Goal: Transaction & Acquisition: Book appointment/travel/reservation

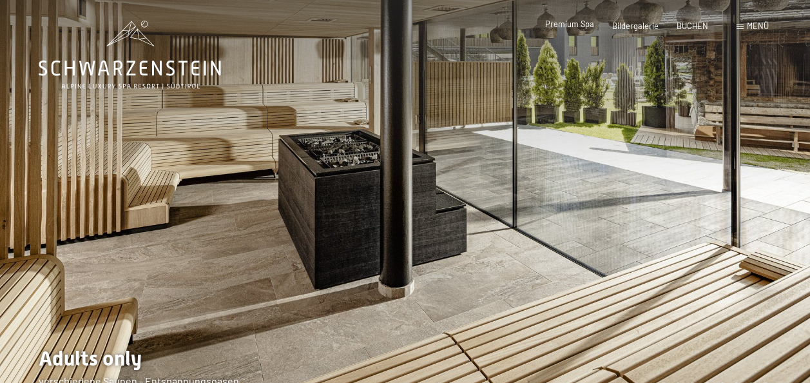
click at [564, 29] on div "Premium Spa" at bounding box center [569, 25] width 49 height 12
click at [566, 25] on span "Premium Spa" at bounding box center [569, 24] width 49 height 10
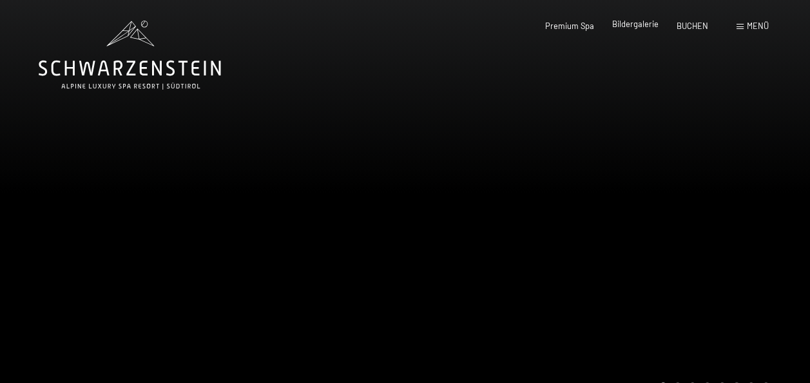
click at [633, 24] on span "Bildergalerie" at bounding box center [635, 24] width 46 height 10
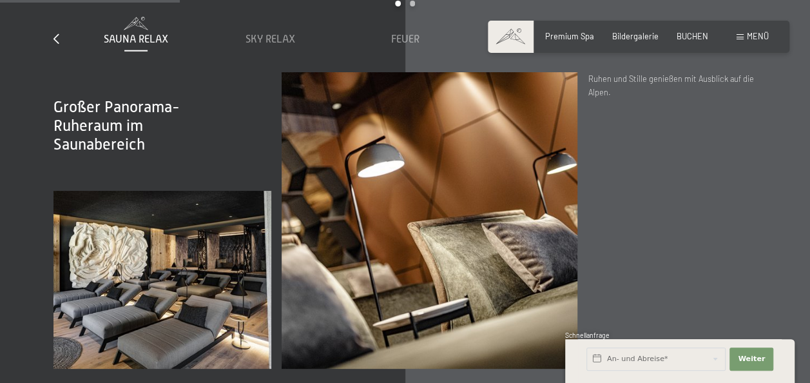
scroll to position [1503, 0]
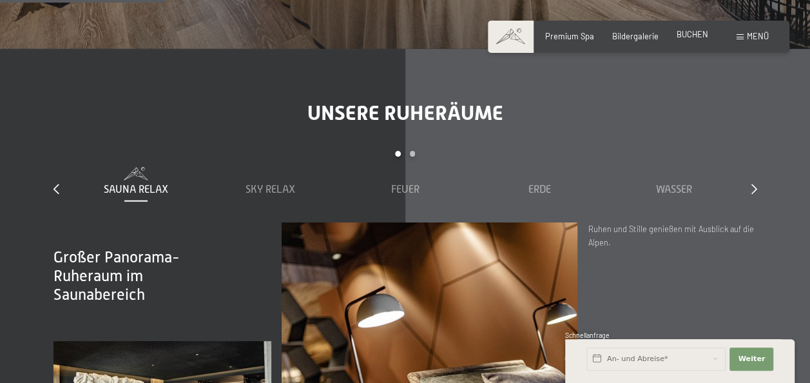
click at [691, 34] on span "BUCHEN" at bounding box center [693, 34] width 32 height 10
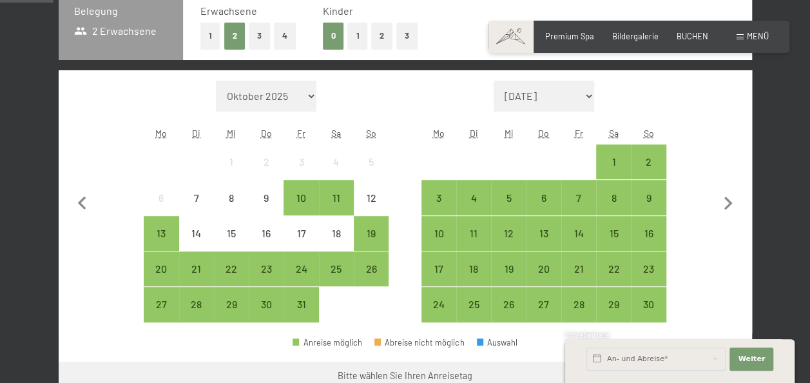
scroll to position [300, 0]
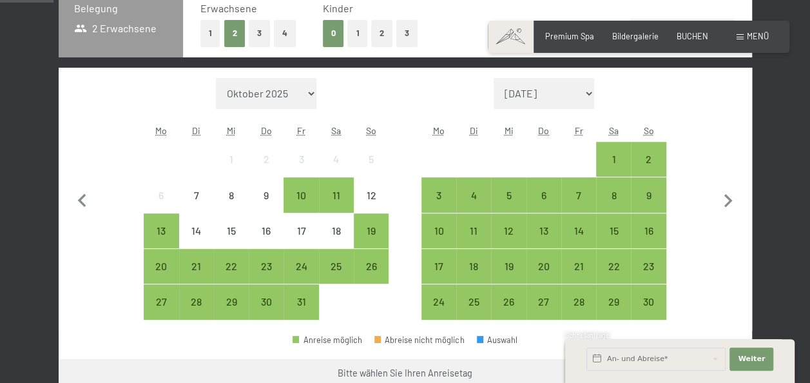
click at [256, 31] on button "3" at bounding box center [259, 33] width 21 height 26
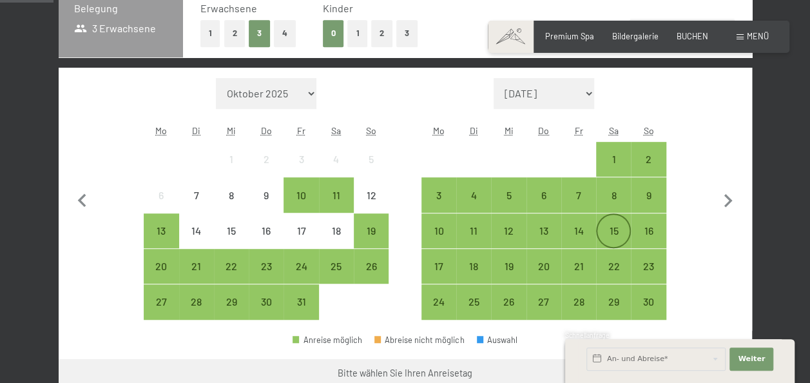
click at [613, 232] on div "15" at bounding box center [613, 242] width 32 height 32
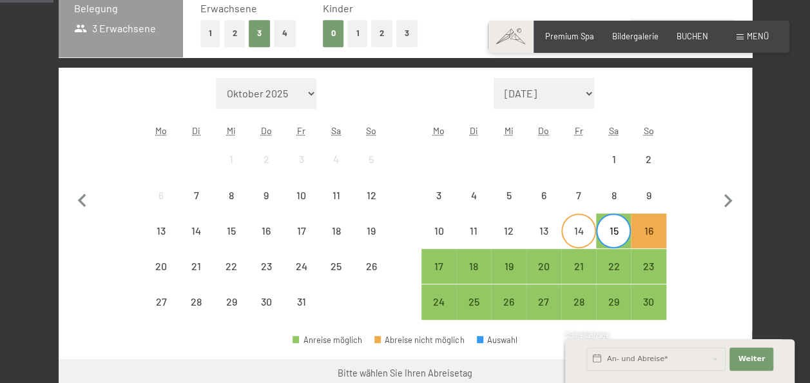
click at [584, 235] on div "14" at bounding box center [579, 242] width 32 height 32
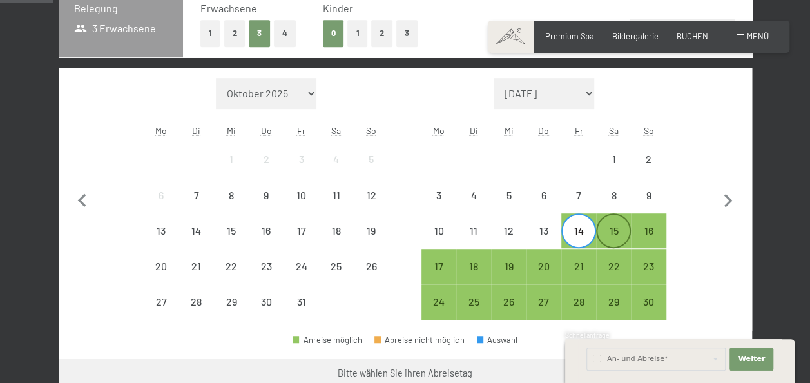
click at [619, 238] on div "15" at bounding box center [613, 242] width 32 height 32
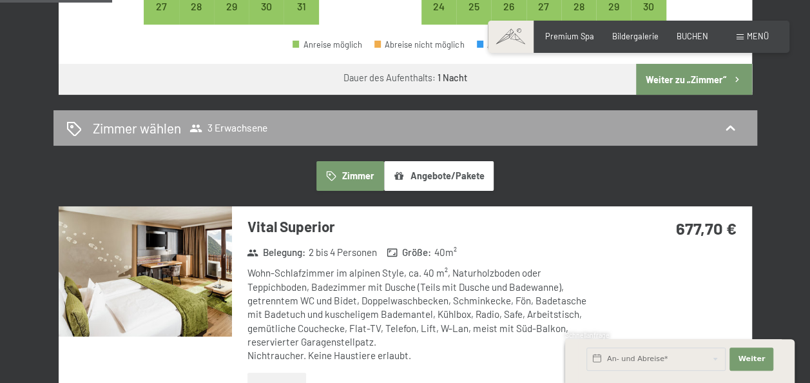
scroll to position [601, 0]
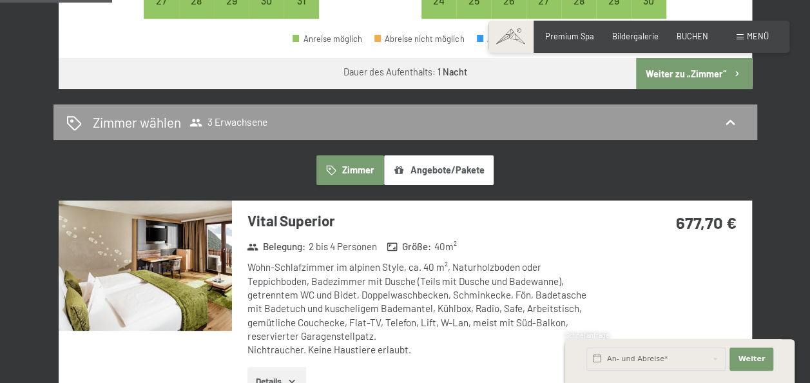
click at [432, 166] on button "Angebote/Pakete" at bounding box center [439, 170] width 110 height 30
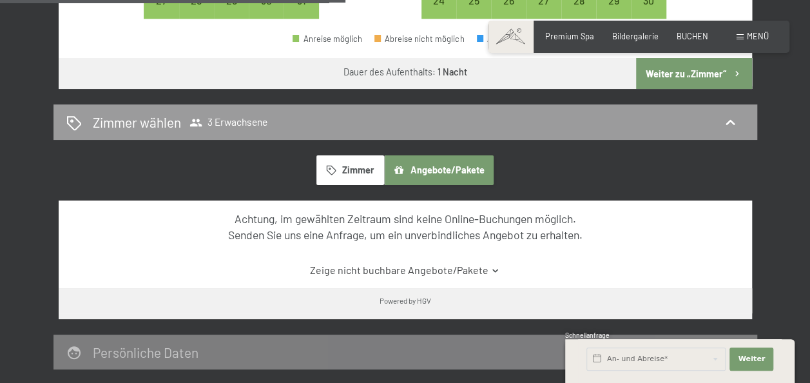
click at [349, 164] on button "Zimmer" at bounding box center [349, 170] width 67 height 30
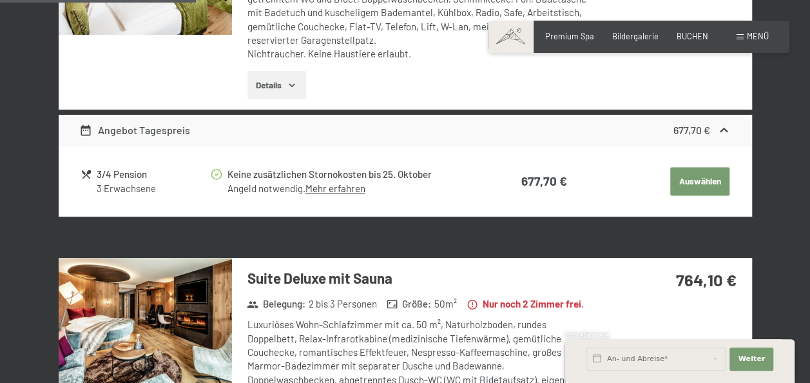
scroll to position [751, 0]
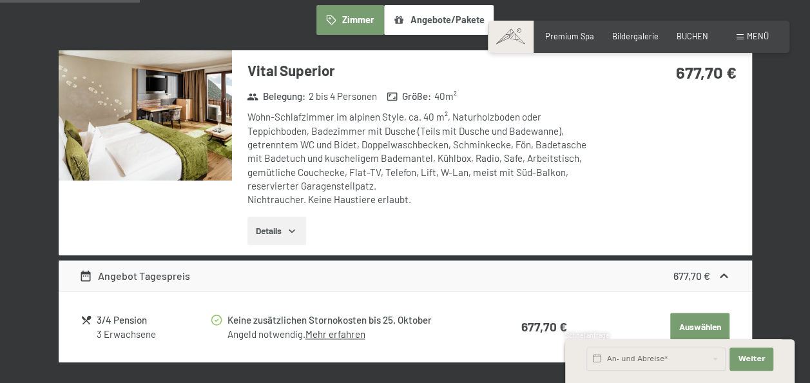
click at [286, 222] on span "Einwilligung Marketing*" at bounding box center [333, 228] width 106 height 13
click at [274, 222] on input "Einwilligung Marketing*" at bounding box center [267, 228] width 13 height 13
click at [294, 228] on span "Einwilligung Marketing*" at bounding box center [333, 228] width 106 height 13
click at [274, 228] on input "Einwilligung Marketing*" at bounding box center [267, 228] width 13 height 13
checkbox input "false"
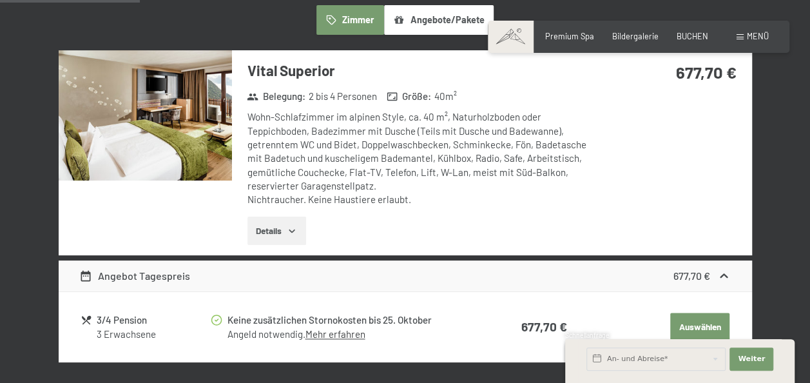
click at [267, 233] on button "Details" at bounding box center [276, 231] width 59 height 28
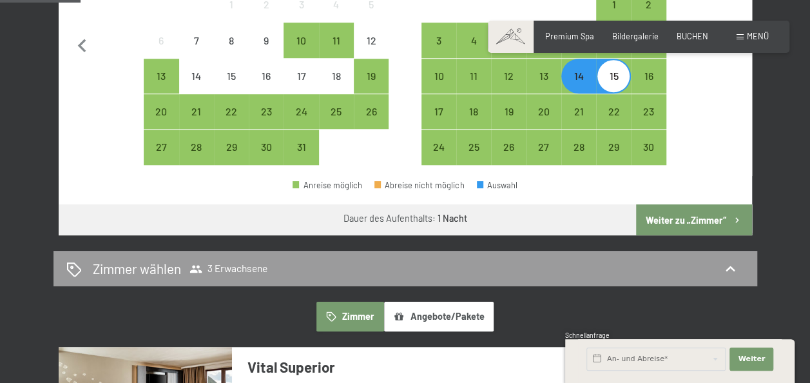
scroll to position [451, 0]
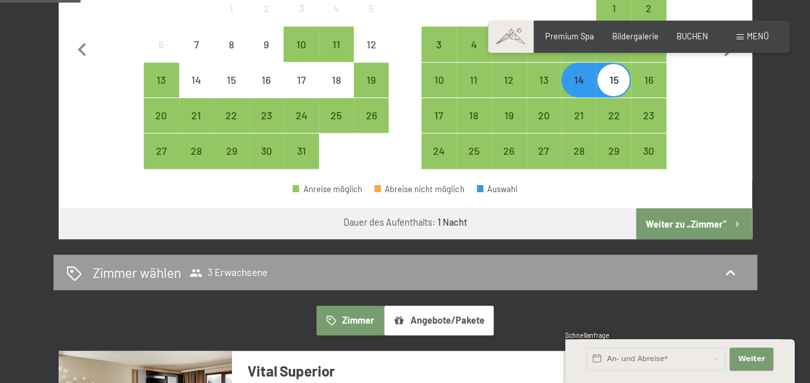
click at [679, 224] on button "Weiter zu „Zimmer“" at bounding box center [693, 223] width 115 height 31
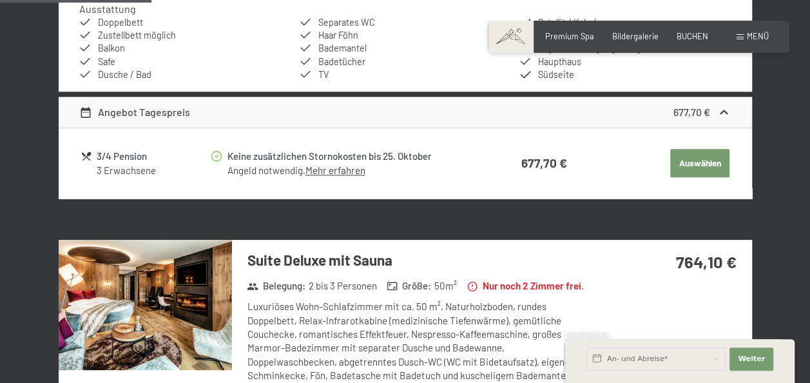
scroll to position [847, 0]
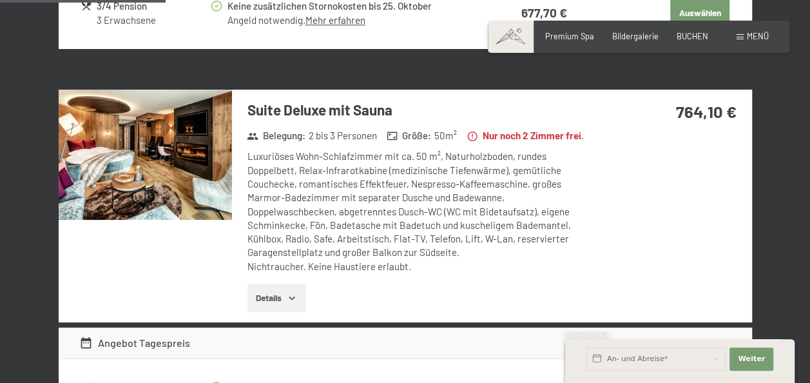
click at [268, 312] on button "Details" at bounding box center [276, 298] width 59 height 28
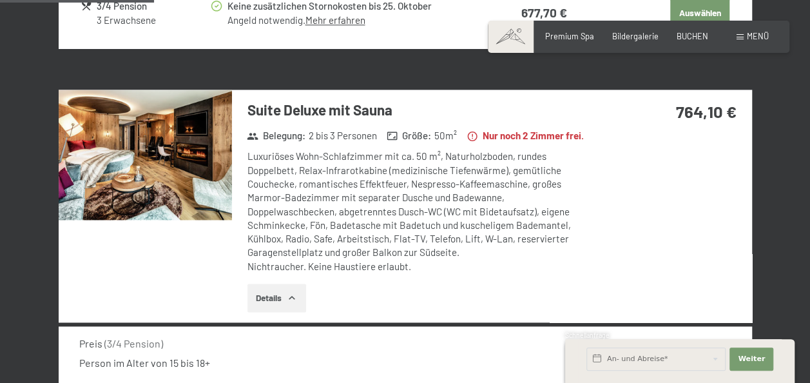
scroll to position [697, 0]
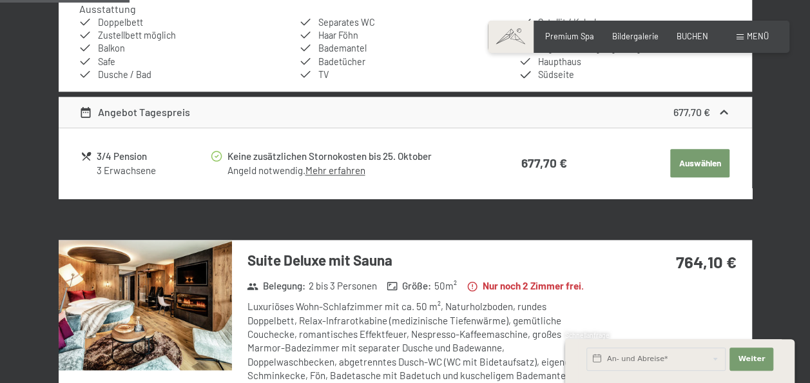
click at [699, 160] on button "Auswählen" at bounding box center [699, 163] width 59 height 28
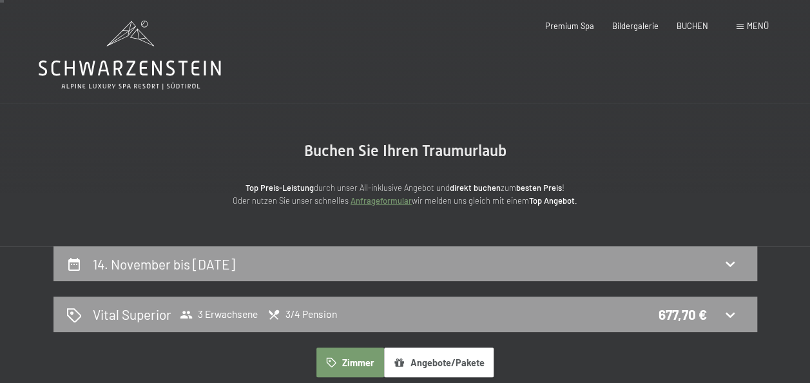
scroll to position [150, 0]
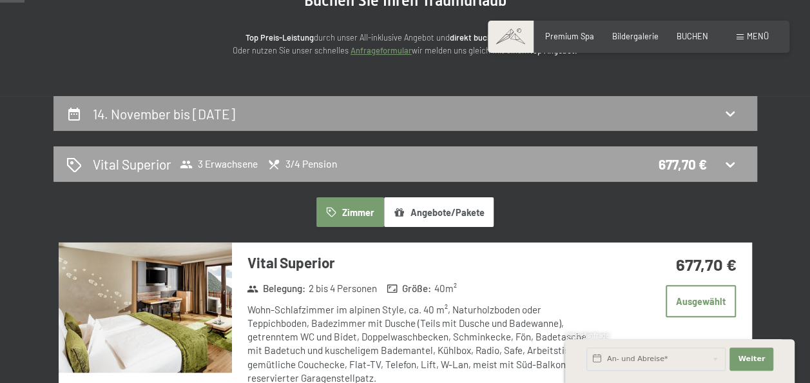
click at [727, 158] on icon at bounding box center [729, 164] width 15 height 15
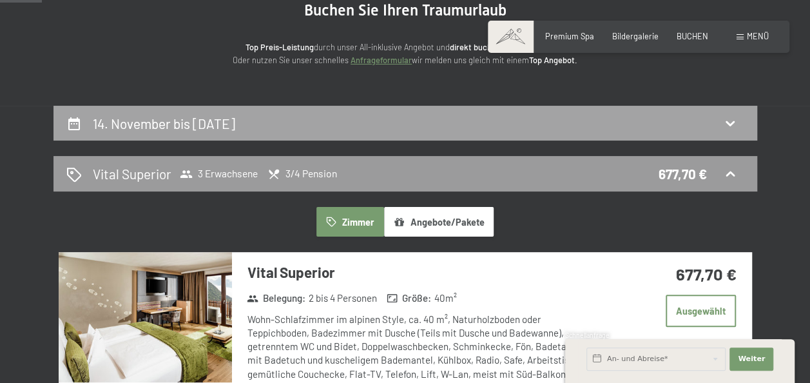
scroll to position [95, 0]
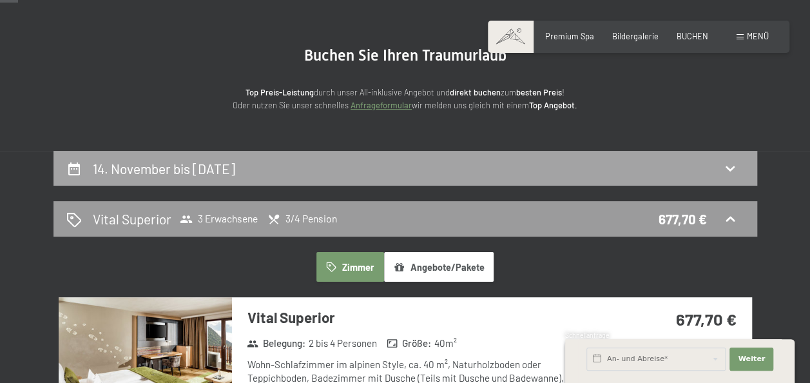
click at [175, 171] on h2 "14. November bis 15. November 2025" at bounding box center [164, 168] width 142 height 16
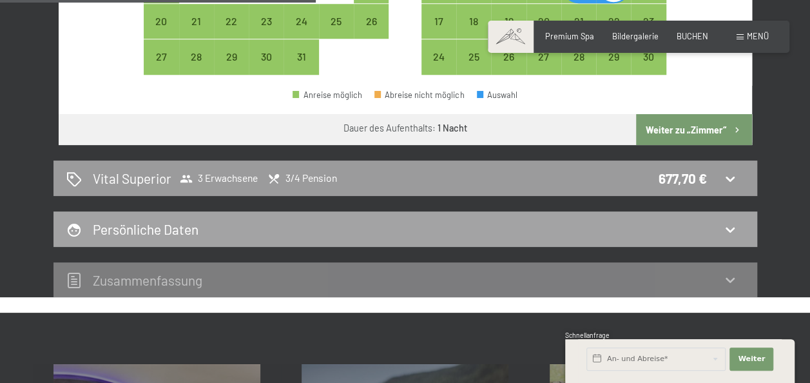
scroll to position [546, 0]
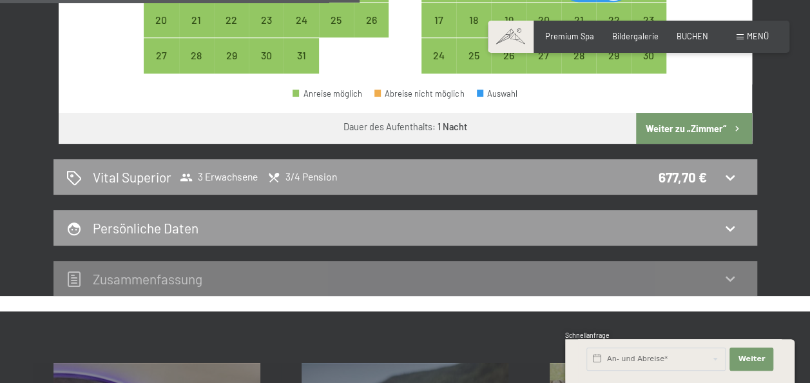
click at [691, 127] on button "Weiter zu „Zimmer“" at bounding box center [693, 128] width 115 height 31
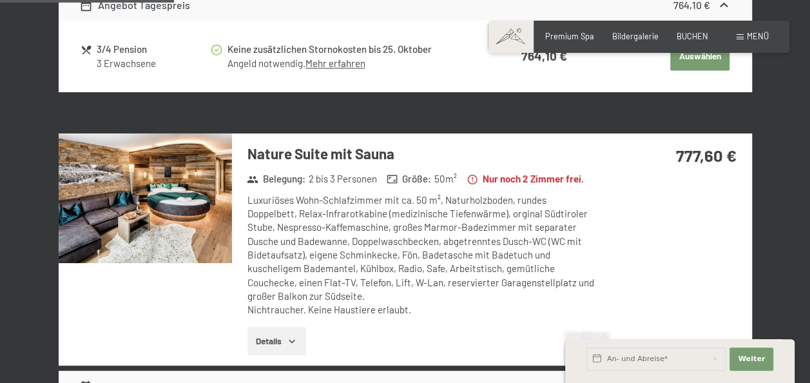
scroll to position [997, 0]
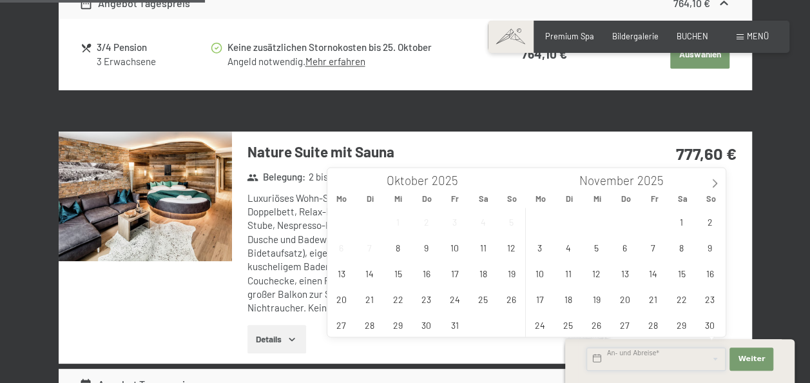
click at [671, 356] on input "text" at bounding box center [655, 358] width 139 height 23
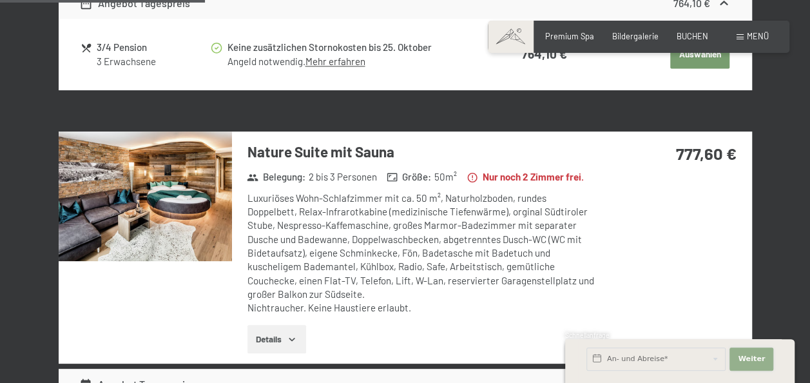
click at [741, 357] on span "Weiter" at bounding box center [751, 359] width 27 height 10
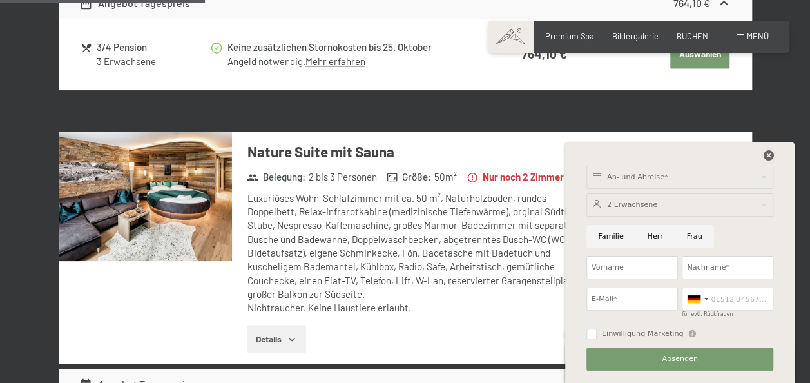
click at [766, 157] on icon at bounding box center [768, 155] width 10 height 10
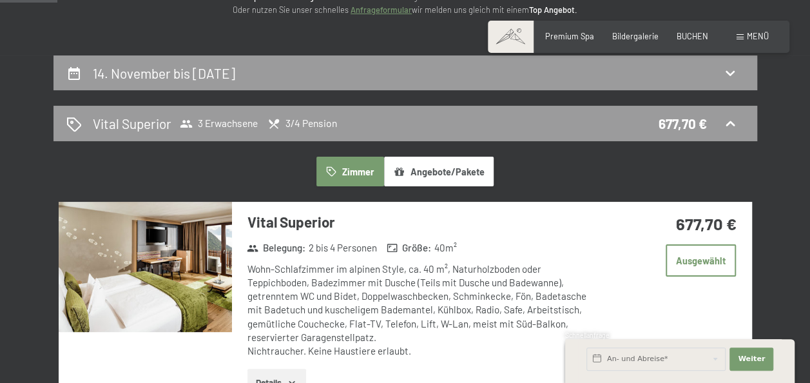
scroll to position [150, 0]
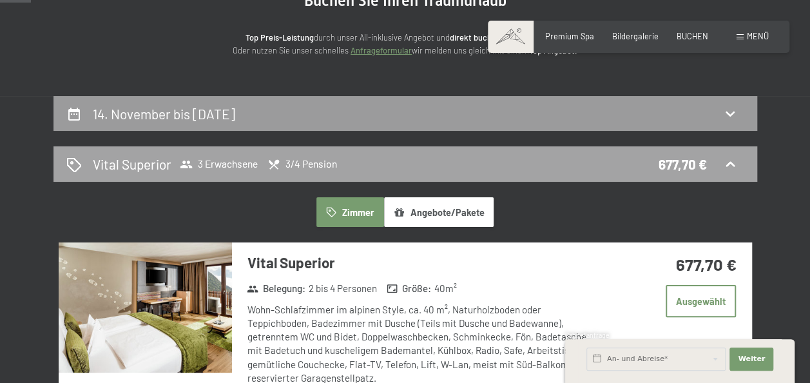
click at [730, 165] on icon at bounding box center [729, 164] width 15 height 15
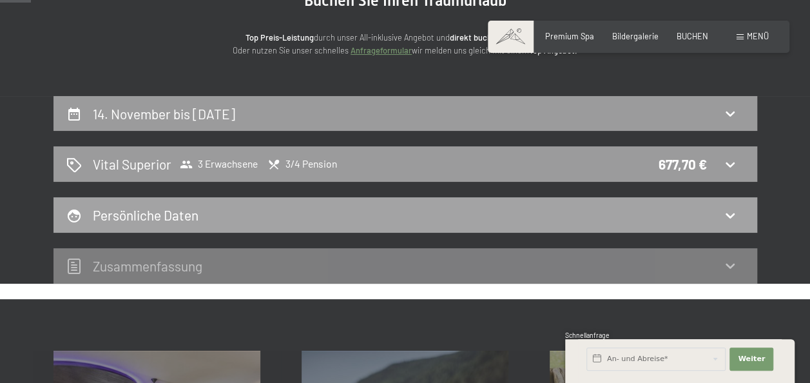
click at [430, 202] on div "Persönliche Daten" at bounding box center [405, 214] width 704 height 35
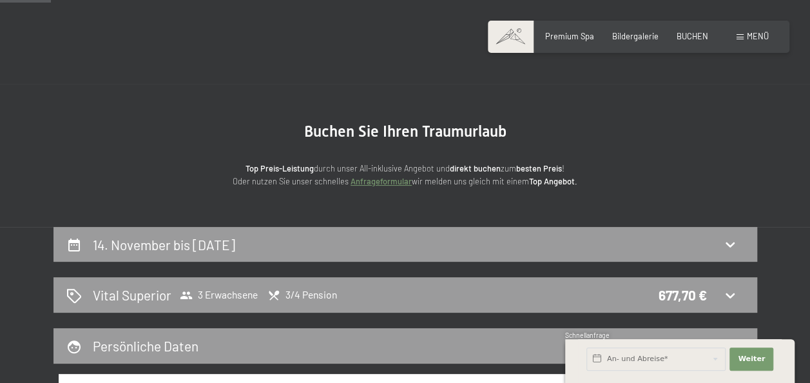
scroll to position [0, 0]
